Goal: Information Seeking & Learning: Check status

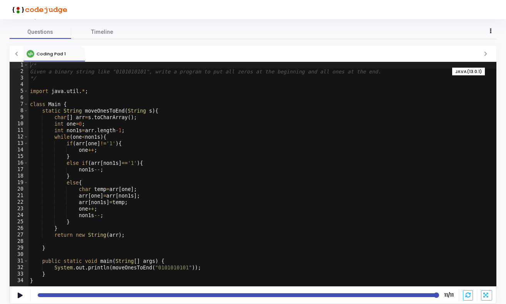
scroll to position [25, 0]
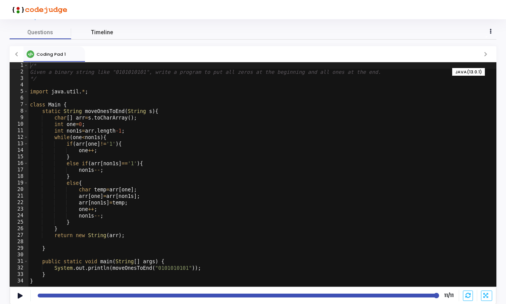
click at [101, 33] on span "Timeline" at bounding box center [102, 32] width 22 height 8
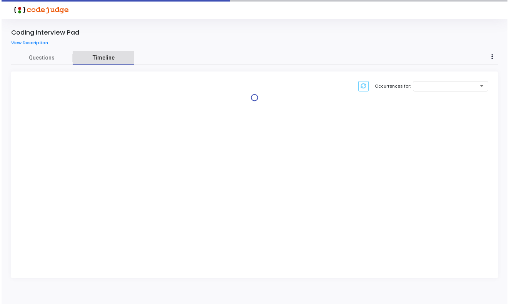
scroll to position [0, 0]
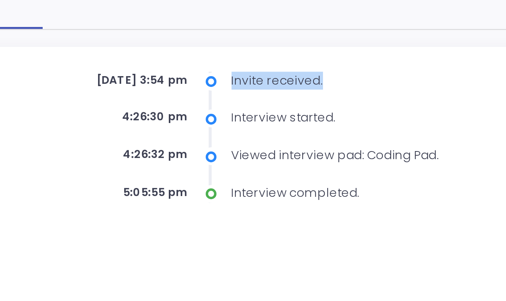
drag, startPoint x: 89, startPoint y: 31, endPoint x: 127, endPoint y: 33, distance: 37.3
click at [202, 81] on div "Invite received." at bounding box center [265, 84] width 127 height 7
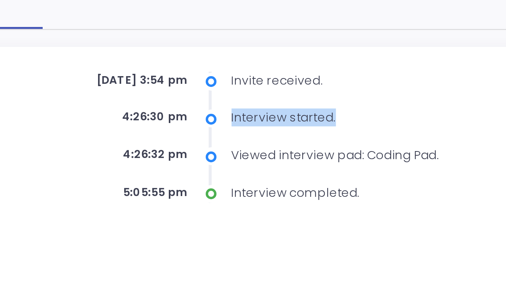
drag, startPoint x: 89, startPoint y: 45, endPoint x: 128, endPoint y: 47, distance: 39.7
click at [202, 95] on div "Interview started." at bounding box center [265, 98] width 127 height 7
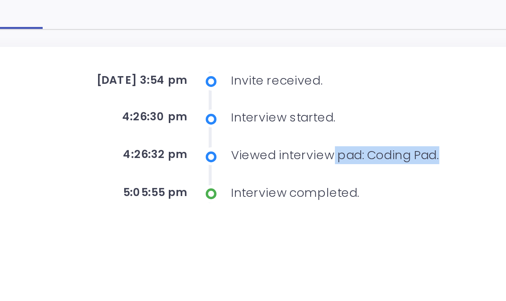
drag, startPoint x: 127, startPoint y: 60, endPoint x: 174, endPoint y: 60, distance: 47.3
click at [202, 110] on div "Viewed interview pad: Coding Pad." at bounding box center [265, 113] width 127 height 7
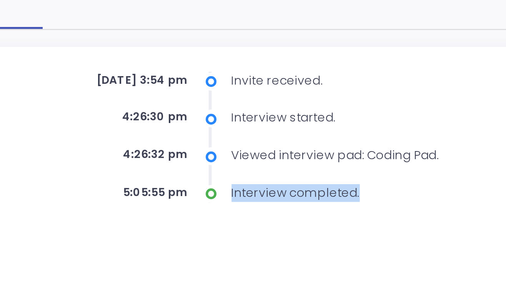
drag, startPoint x: 89, startPoint y: 74, endPoint x: 143, endPoint y: 77, distance: 53.9
click at [202, 125] on div "Interview completed." at bounding box center [265, 128] width 127 height 7
